Goal: Check status: Check status

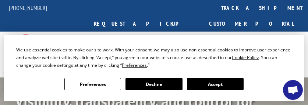
click at [216, 7] on link "track a shipment" at bounding box center [262, 8] width 92 height 16
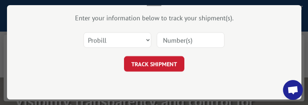
click at [183, 41] on input at bounding box center [191, 39] width 68 height 15
paste input "17270743"
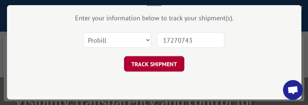
type input "17270743"
click at [157, 60] on button "TRACK SHIPMENT" at bounding box center [154, 63] width 60 height 15
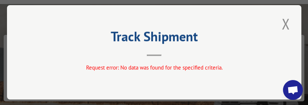
scroll to position [0, 0]
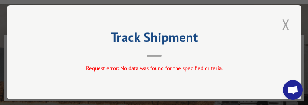
click at [284, 22] on button "Close modal" at bounding box center [286, 24] width 13 height 20
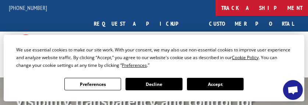
click at [216, 6] on link "track a shipment" at bounding box center [262, 8] width 92 height 16
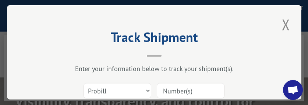
click at [173, 89] on input at bounding box center [191, 90] width 68 height 15
click at [201, 64] on div "Enter your information below to track your shipment(s)." at bounding box center [154, 68] width 221 height 8
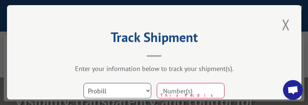
click at [140, 85] on select "Select category... Probill BOL PO" at bounding box center [117, 90] width 68 height 15
select select "bol"
click at [83, 83] on select "Select category... Probill BOL PO" at bounding box center [117, 90] width 68 height 15
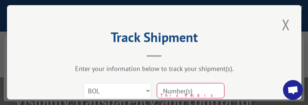
click at [177, 92] on input at bounding box center [191, 90] width 68 height 15
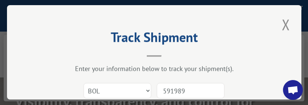
type input "5919899"
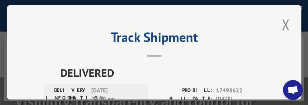
click at [280, 19] on button "Close modal" at bounding box center [286, 24] width 13 height 20
